Goal: Task Accomplishment & Management: Manage account settings

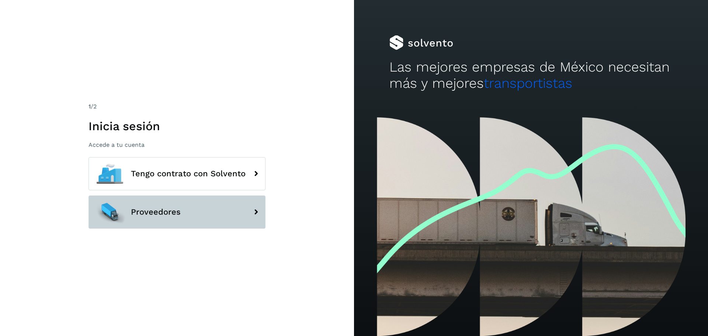
click at [198, 213] on button "Proveedores" at bounding box center [176, 211] width 177 height 33
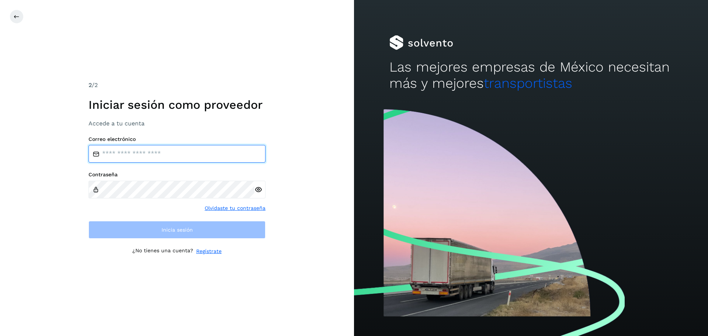
type input "**********"
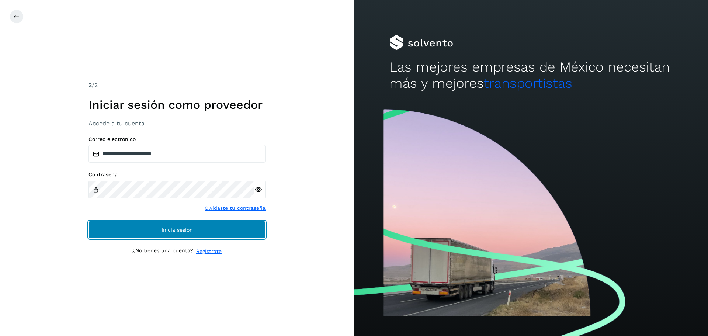
click at [157, 224] on button "Inicia sesión" at bounding box center [176, 230] width 177 height 18
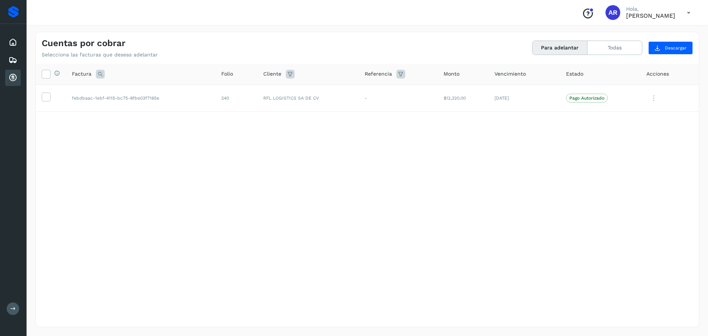
click at [433, 186] on div "Selecciona todas las facturas disponibles para adelanto Factura Folio Cliente R…" at bounding box center [367, 180] width 663 height 233
click at [43, 98] on icon at bounding box center [46, 97] width 8 height 8
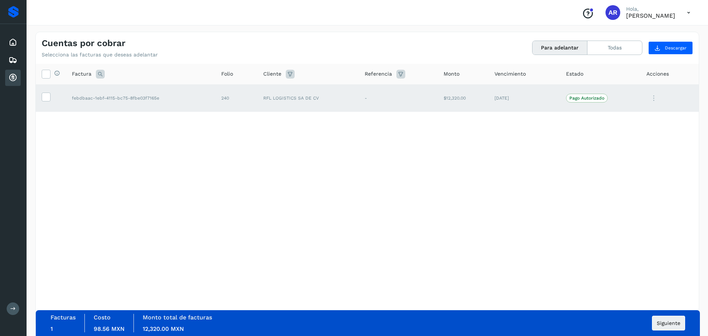
click at [172, 168] on div "Selecciona todas las facturas disponibles para adelanto Factura Folio Cliente R…" at bounding box center [367, 180] width 663 height 233
